Goal: Transaction & Acquisition: Purchase product/service

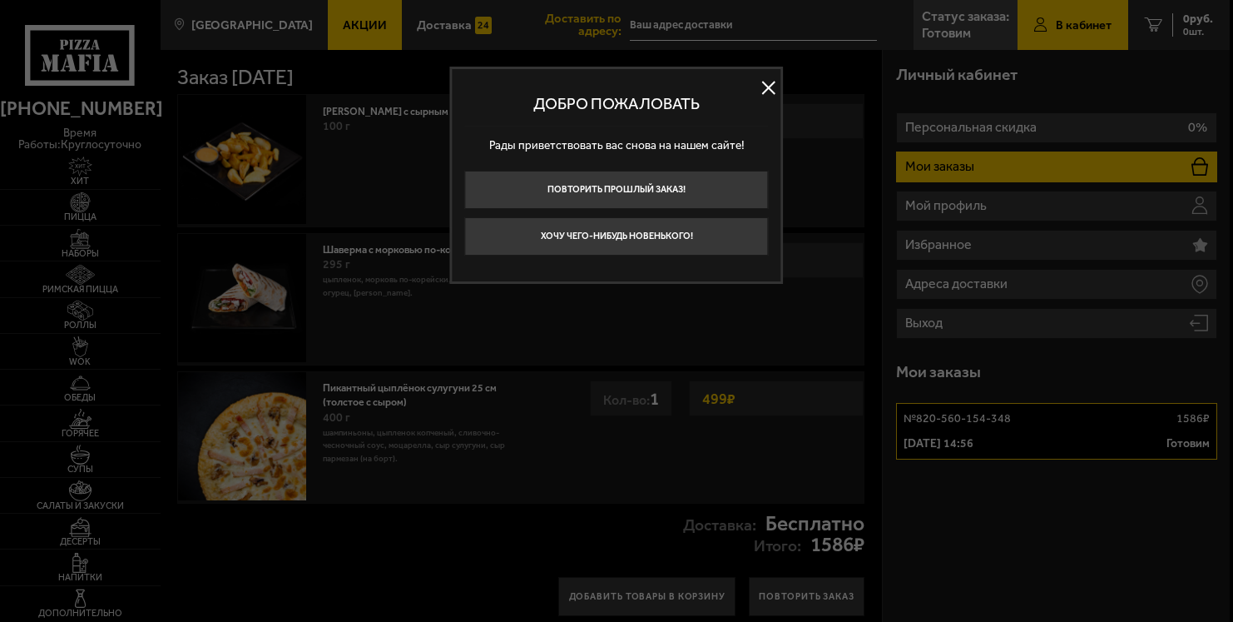
type input "[STREET_ADDRESS]"
click at [761, 83] on button at bounding box center [769, 87] width 25 height 25
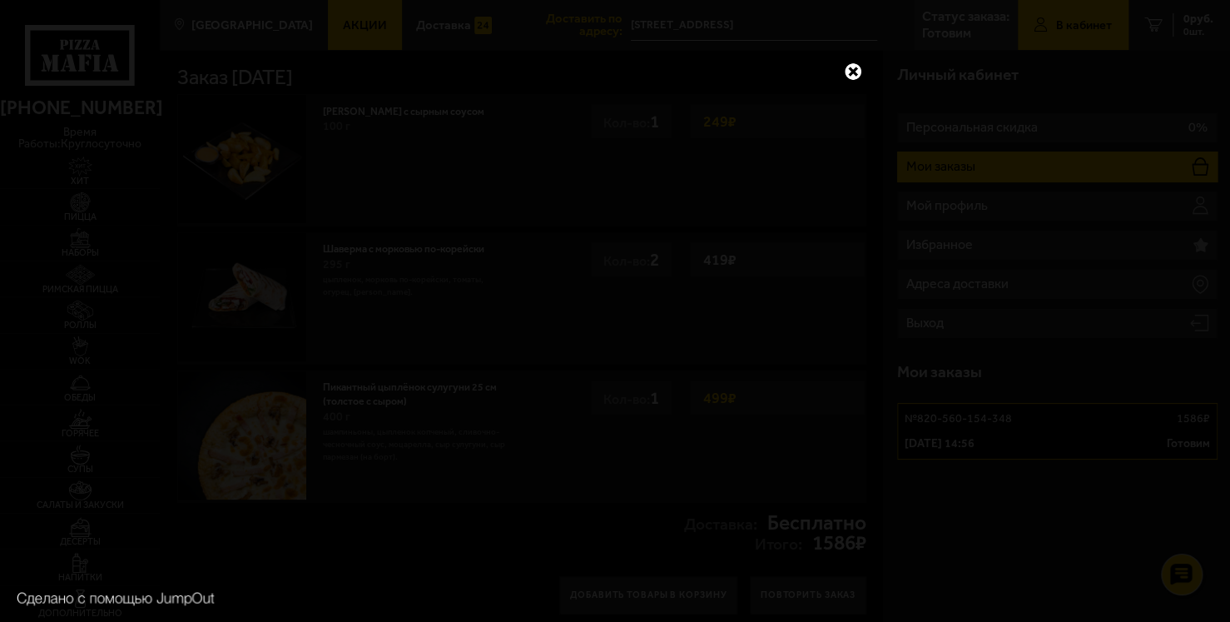
click at [846, 67] on link at bounding box center [853, 72] width 22 height 22
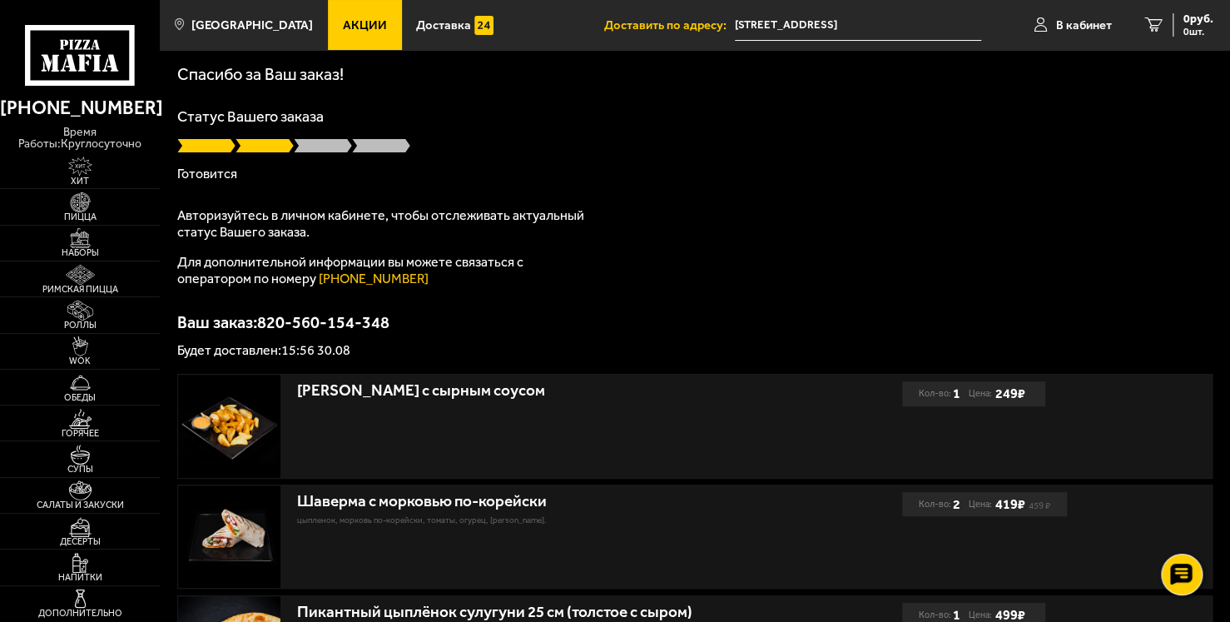
scroll to position [52, 0]
